Goal: Task Accomplishment & Management: Manage account settings

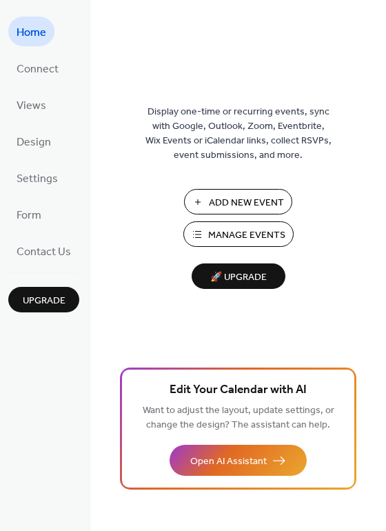
click at [246, 235] on span "Manage Events" at bounding box center [246, 235] width 77 height 14
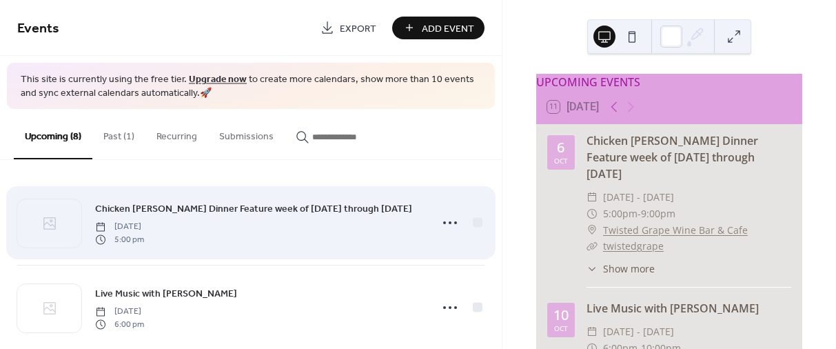
scroll to position [69, 0]
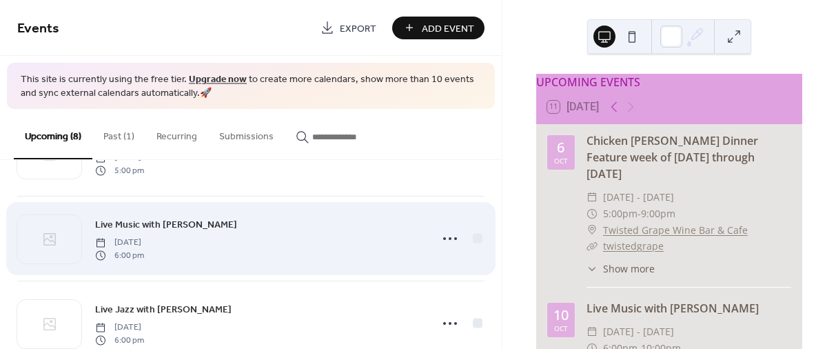
click at [354, 243] on div "Live Music with [PERSON_NAME] [DATE] 6:00 pm" at bounding box center [258, 238] width 327 height 44
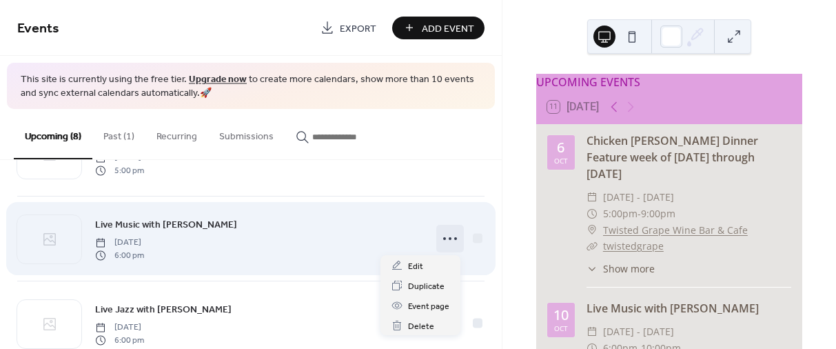
click at [439, 237] on icon at bounding box center [450, 238] width 22 height 22
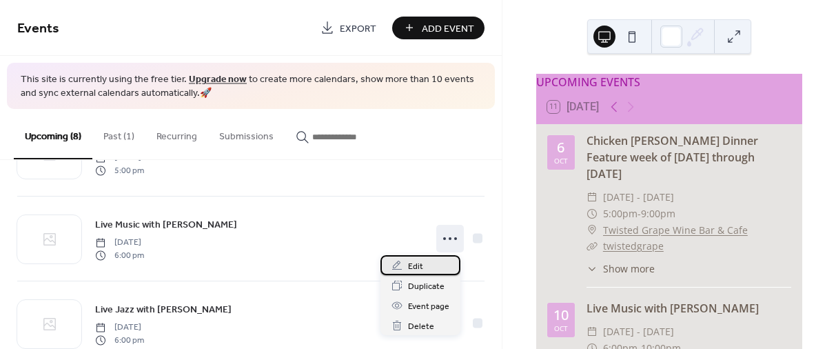
click at [417, 269] on span "Edit" at bounding box center [415, 266] width 15 height 14
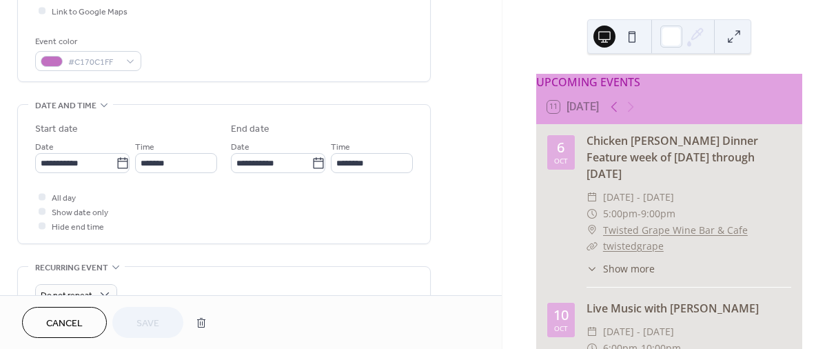
scroll to position [413, 0]
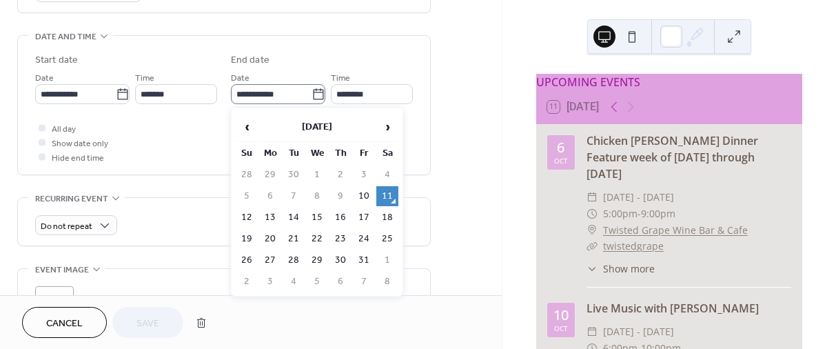
click at [320, 92] on icon at bounding box center [318, 95] width 14 height 14
click at [311, 92] on input "**********" at bounding box center [271, 94] width 81 height 20
click at [369, 193] on td "10" at bounding box center [364, 196] width 22 height 20
type input "**********"
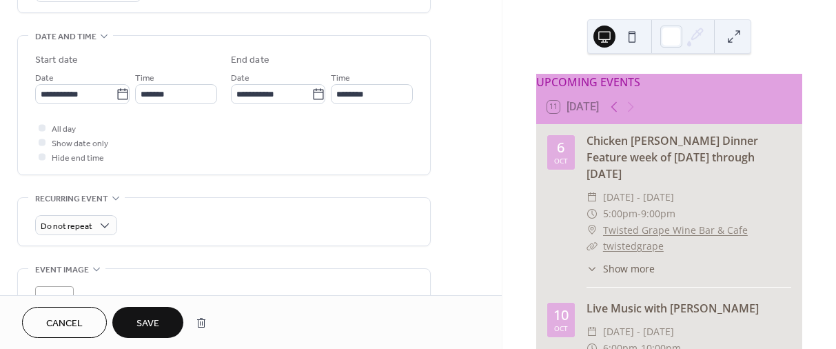
click at [145, 311] on button "Save" at bounding box center [147, 322] width 71 height 31
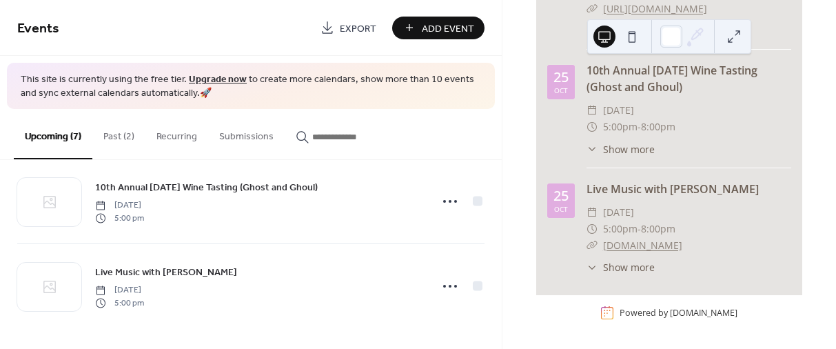
scroll to position [663, 0]
